Goal: Information Seeking & Learning: Learn about a topic

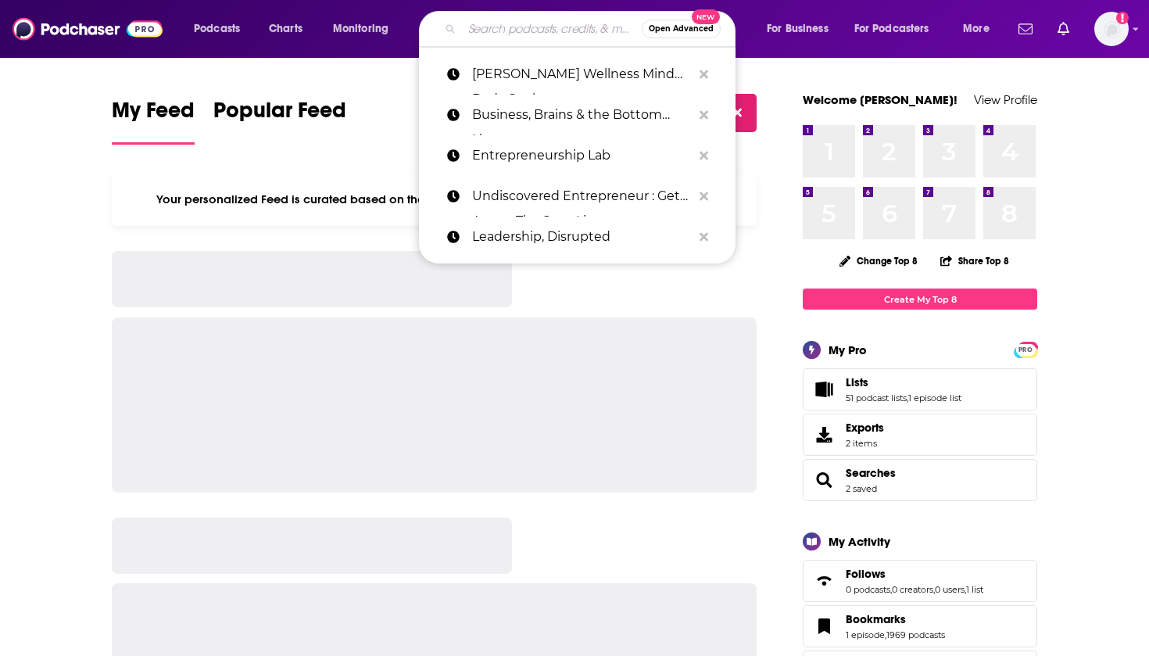
click at [541, 39] on input "Search podcasts, credits, & more..." at bounding box center [552, 28] width 180 height 25
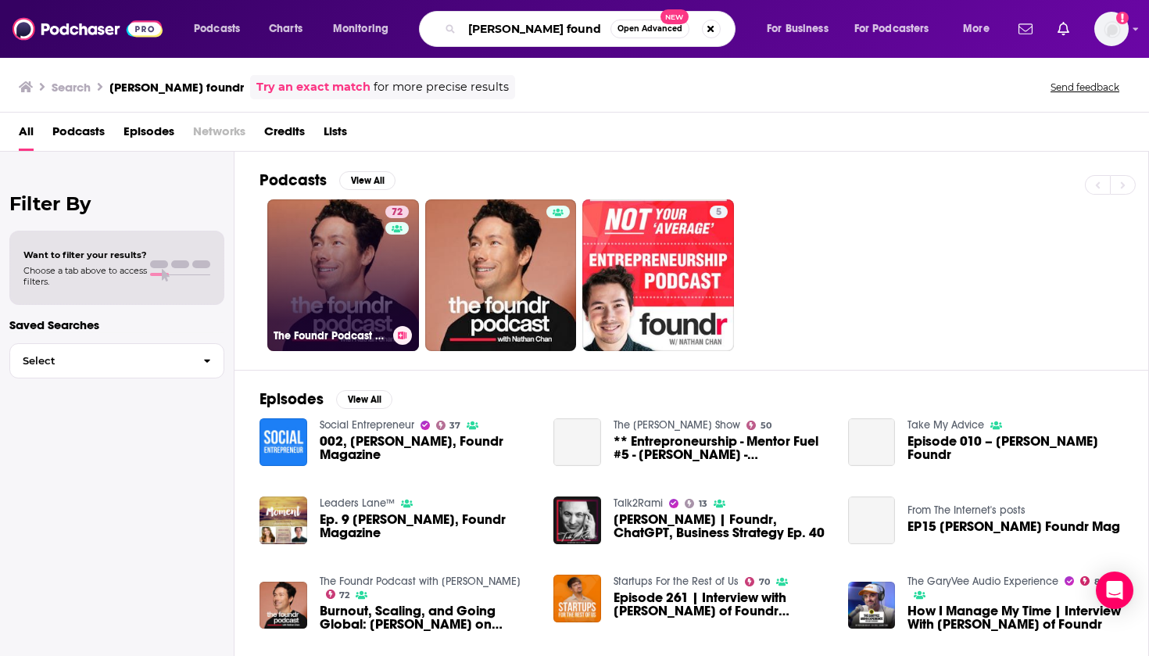
type input "[PERSON_NAME] found"
click at [327, 255] on link "72 The Foundr Podcast with [PERSON_NAME]" at bounding box center [343, 275] width 152 height 152
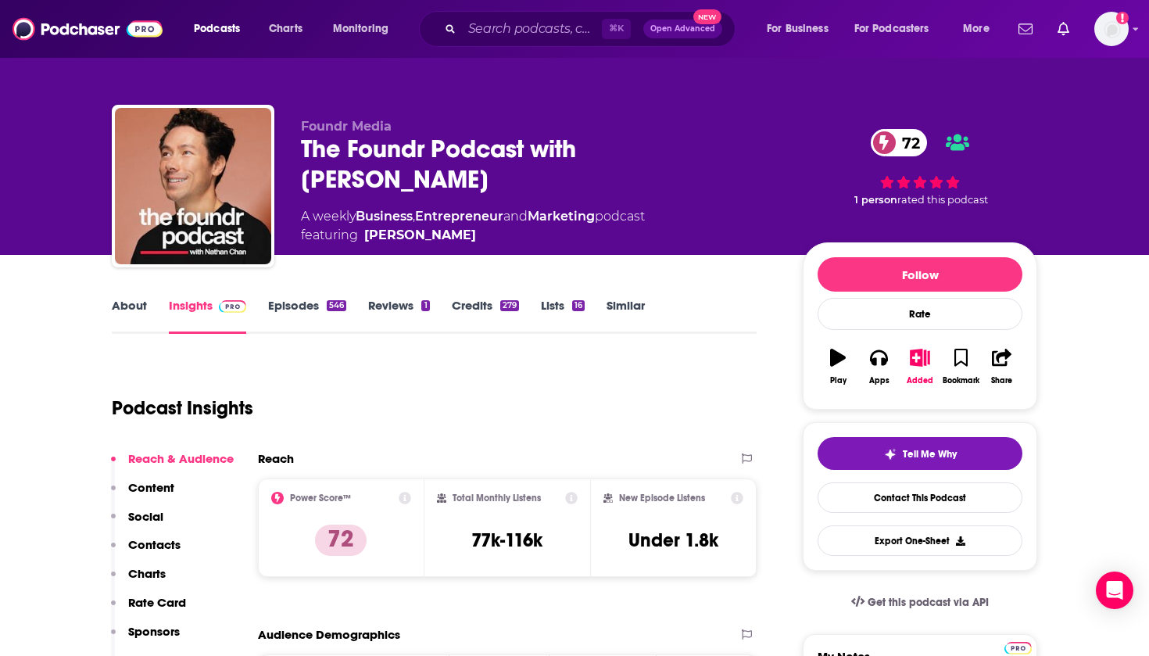
click at [308, 302] on link "Episodes 546" at bounding box center [307, 316] width 78 height 36
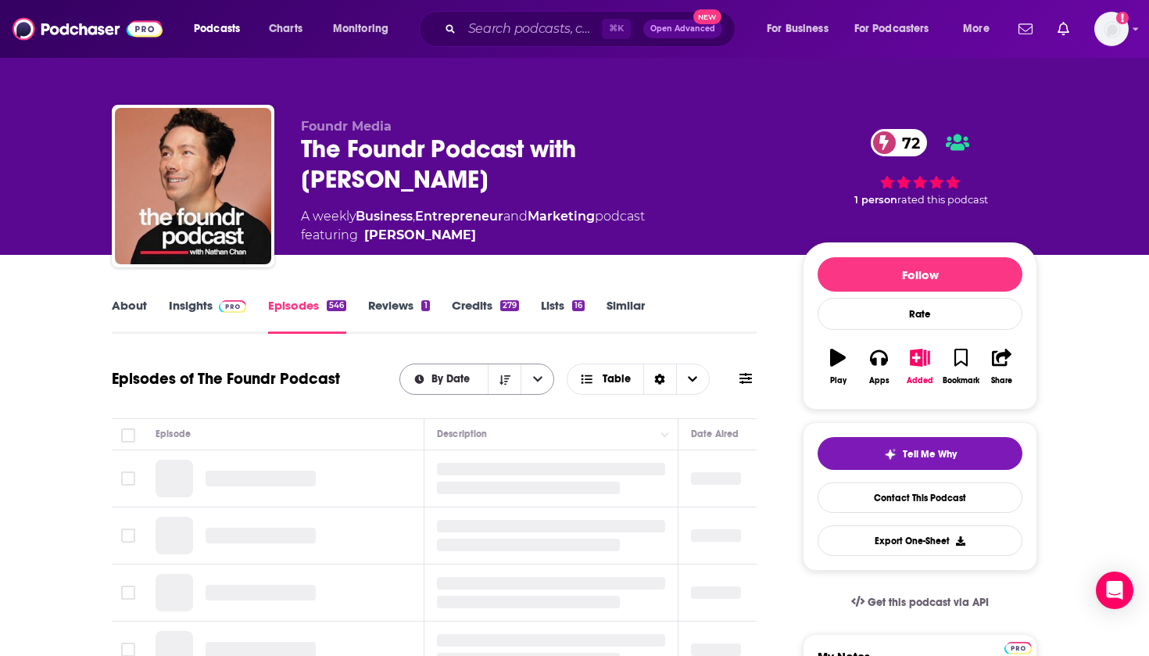
click at [454, 388] on div "By Date" at bounding box center [477, 378] width 156 height 31
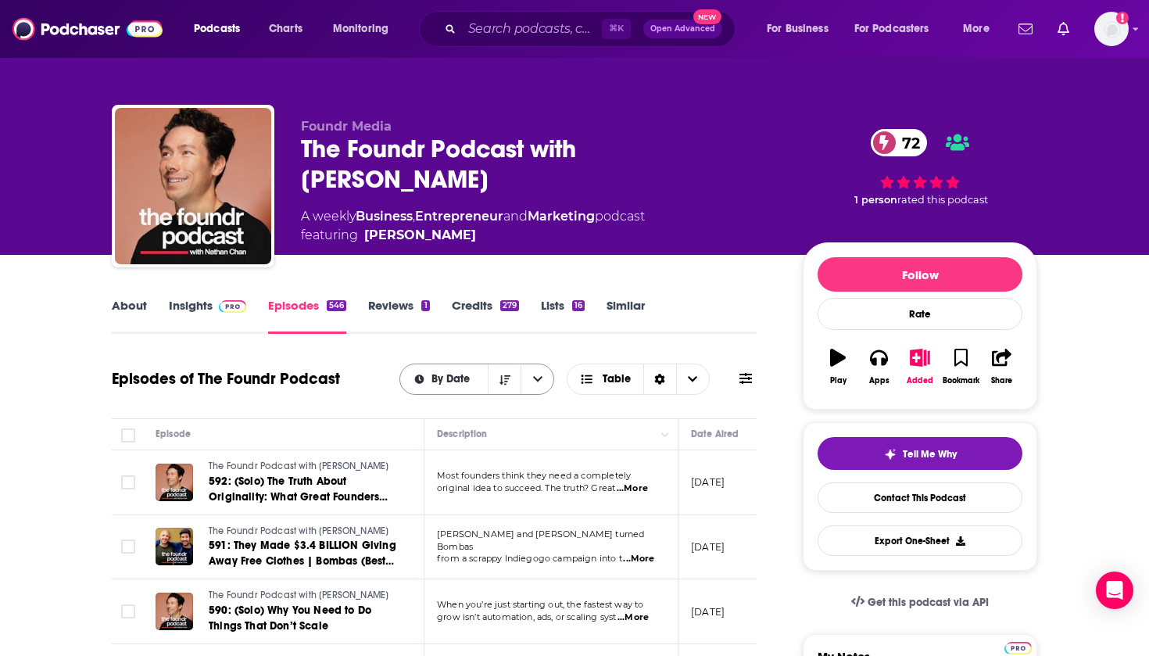
click at [428, 376] on span "By Date" at bounding box center [444, 379] width 88 height 11
click at [463, 384] on span "By Date" at bounding box center [453, 379] width 44 height 11
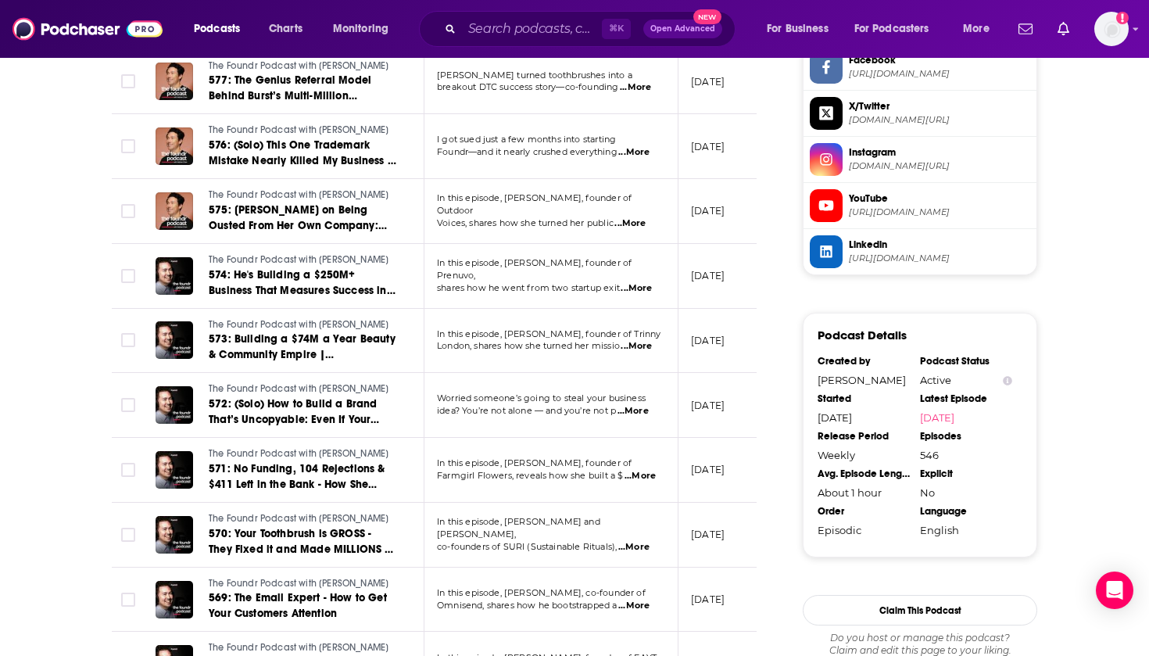
scroll to position [1378, 0]
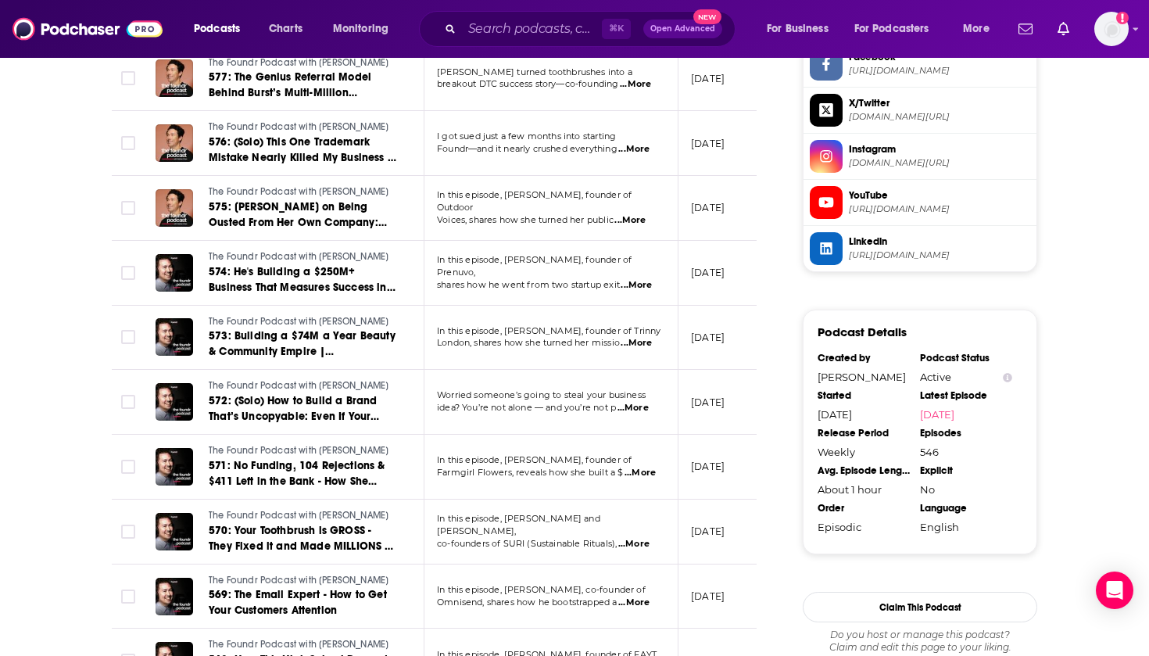
click at [306, 1] on div "Podcasts Charts Monitoring ⌘ K Open Advanced New For Business For Podcasters Mo…" at bounding box center [574, 29] width 1149 height 58
